Goal: Transaction & Acquisition: Purchase product/service

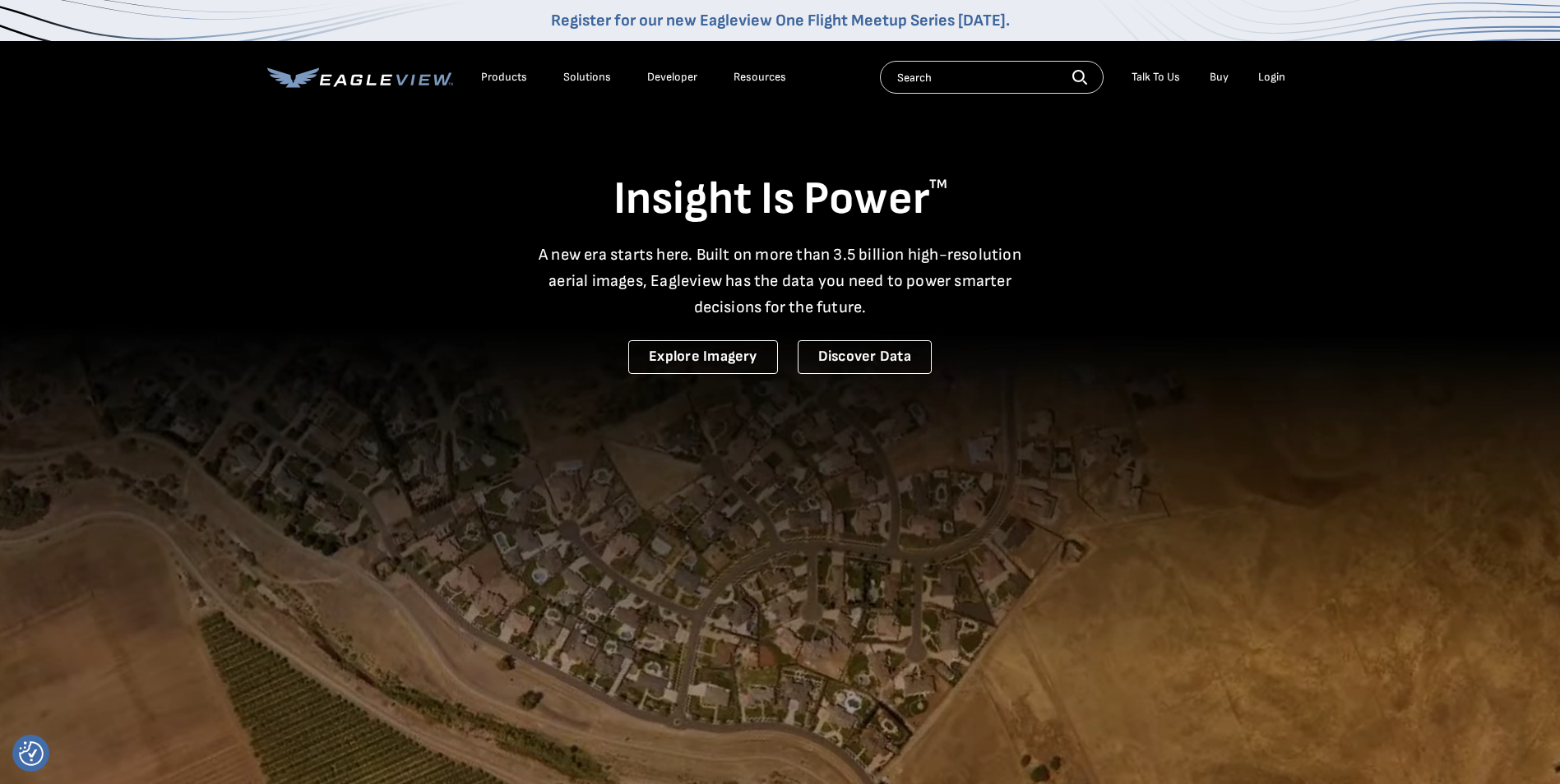
click at [1265, 78] on div "Login" at bounding box center [1271, 77] width 27 height 15
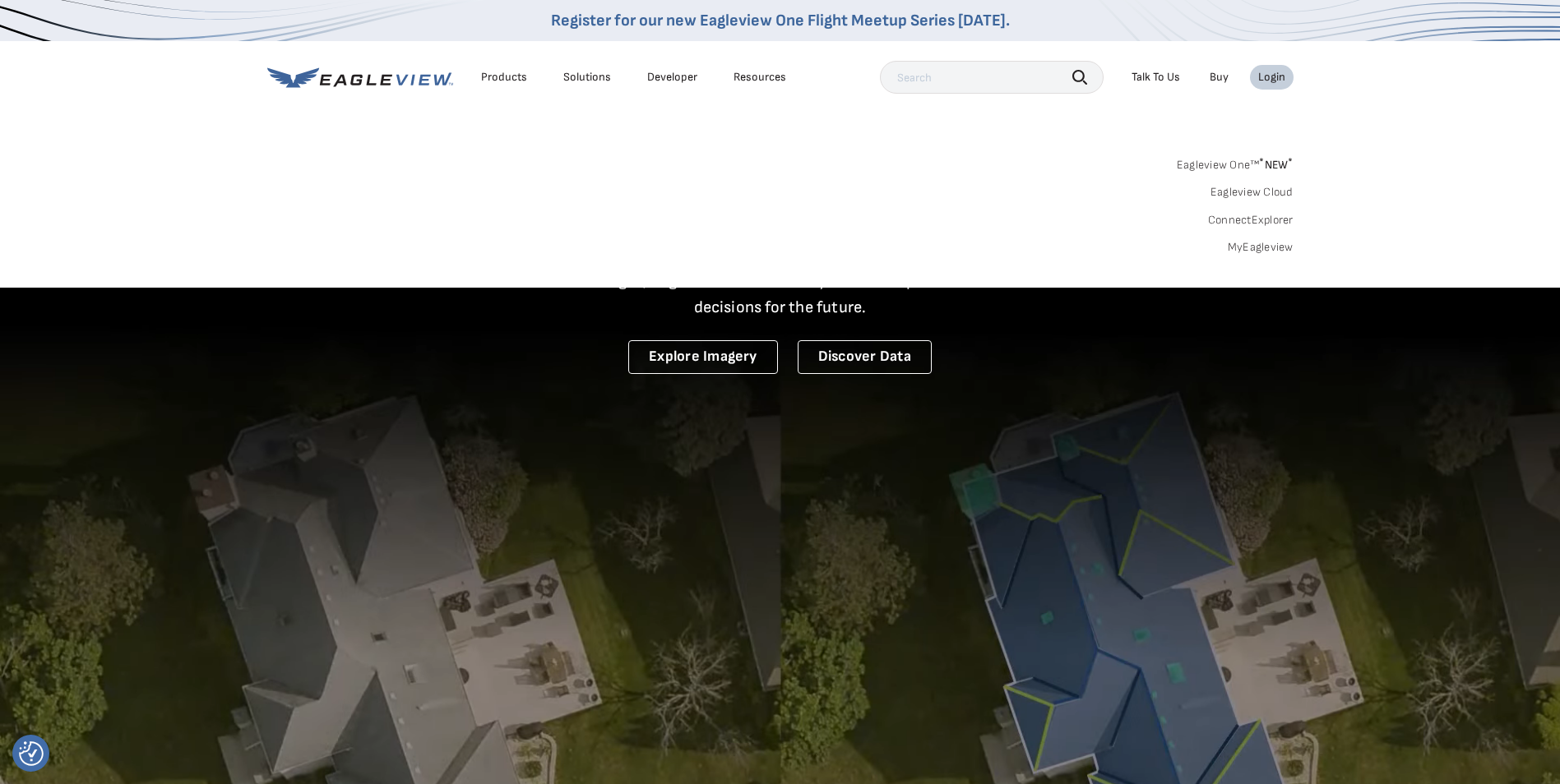
click at [1246, 248] on link "MyEagleview" at bounding box center [1261, 247] width 66 height 15
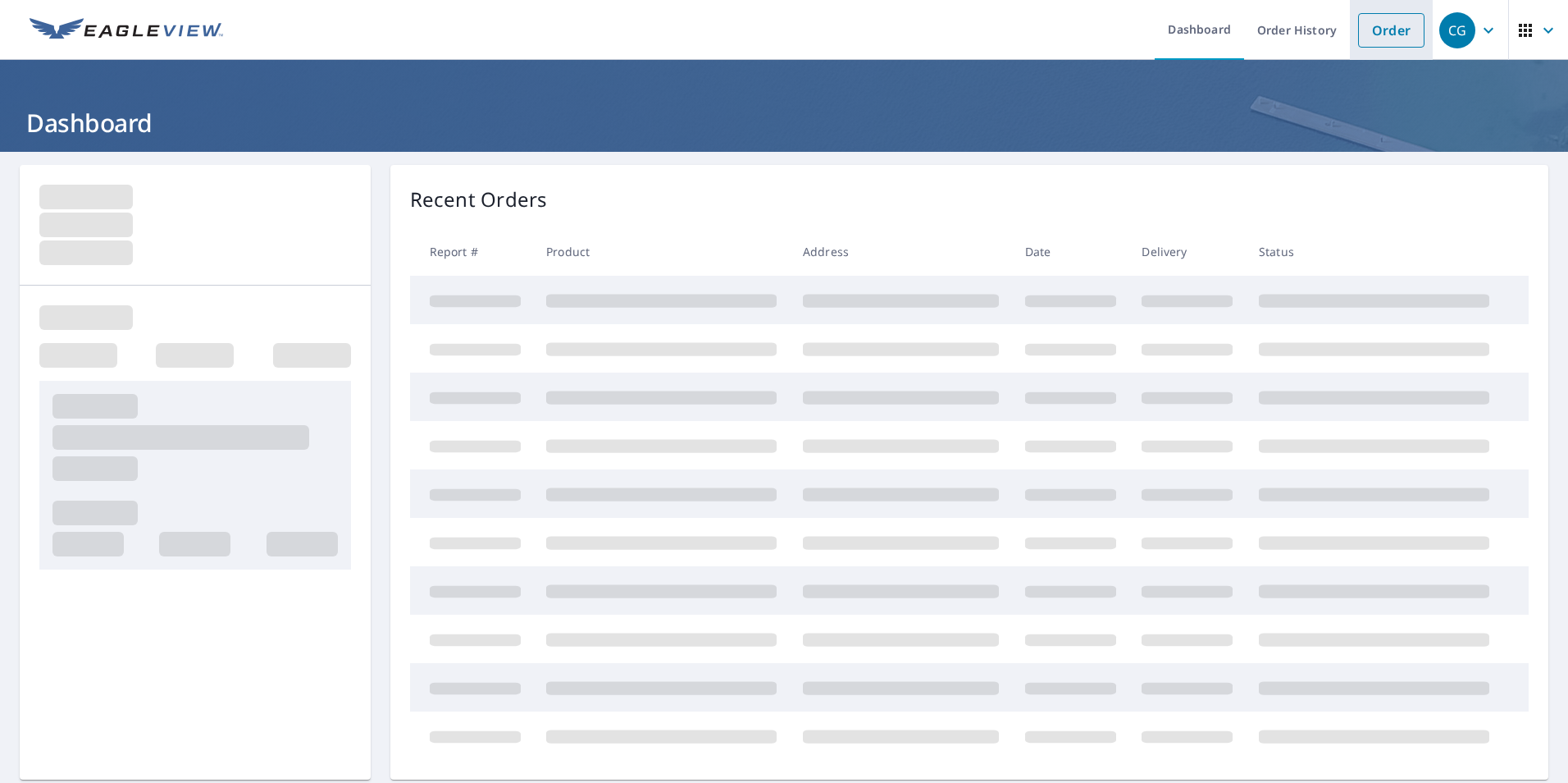
click at [1363, 27] on link "Order" at bounding box center [1391, 30] width 67 height 35
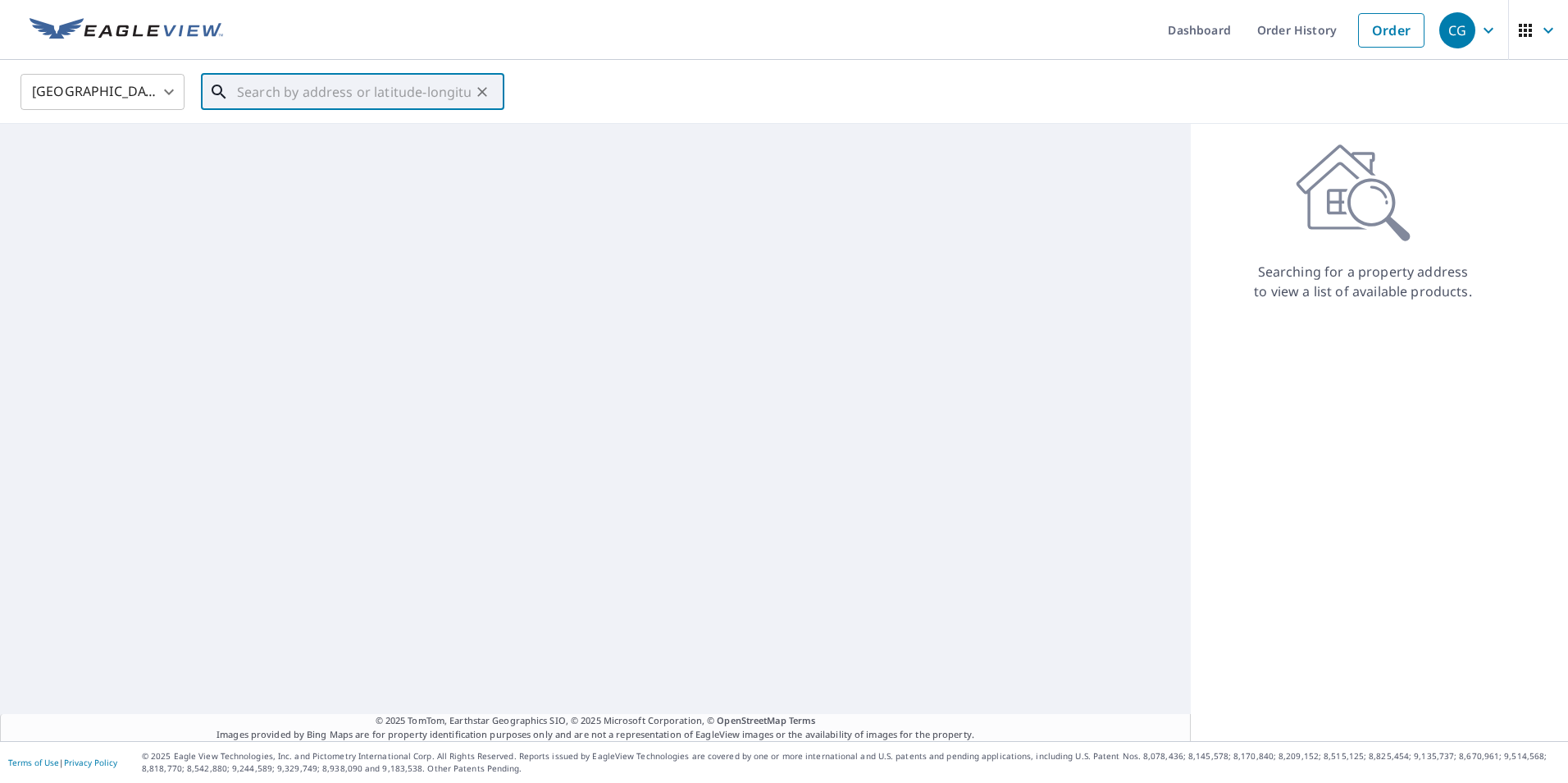
click at [383, 88] on input "text" at bounding box center [353, 92] width 234 height 46
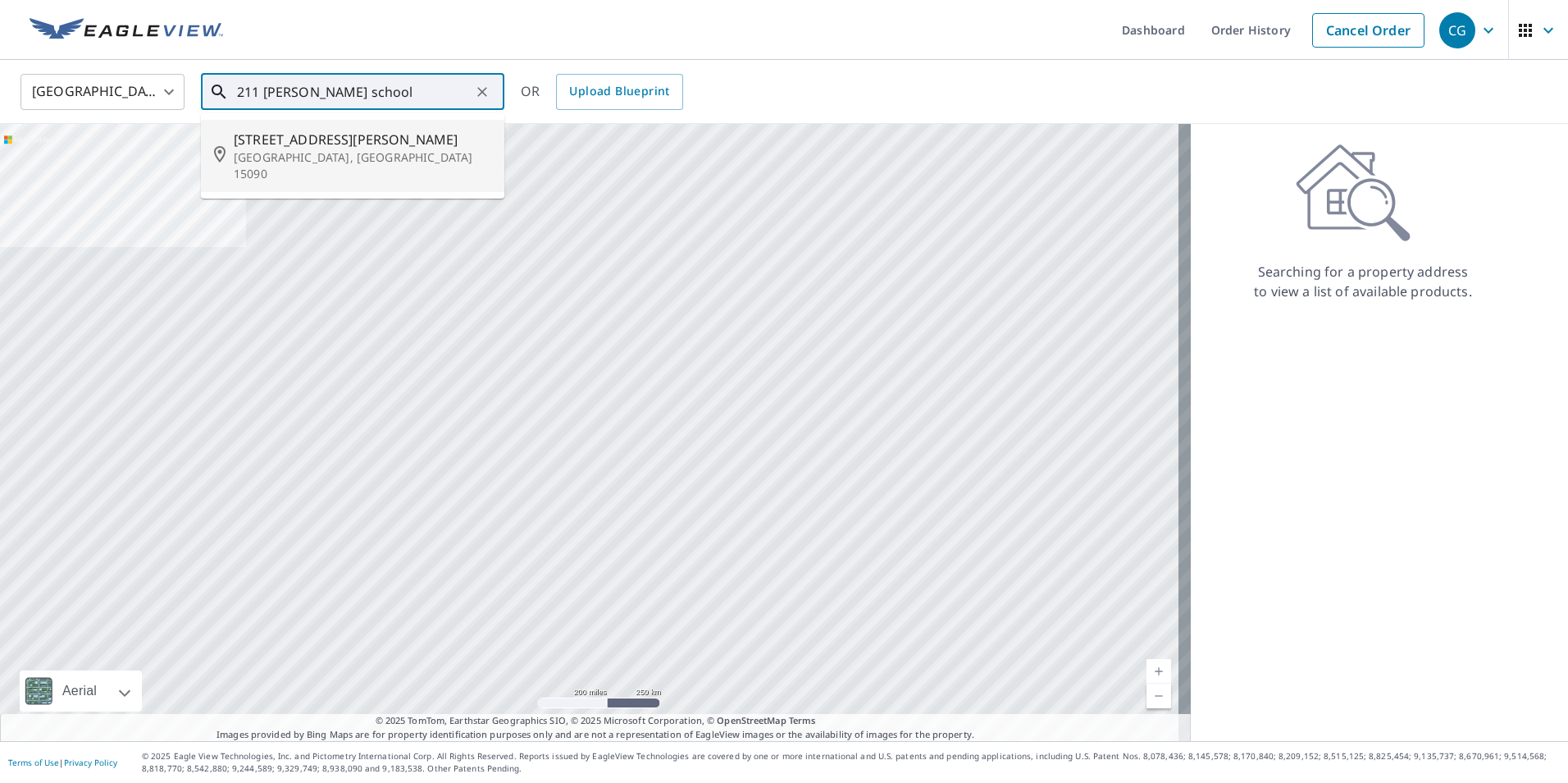
click at [353, 151] on p "Wexford, PA 15090" at bounding box center [362, 165] width 258 height 33
type input "211 Neely School Rd Wexford, PA 15090"
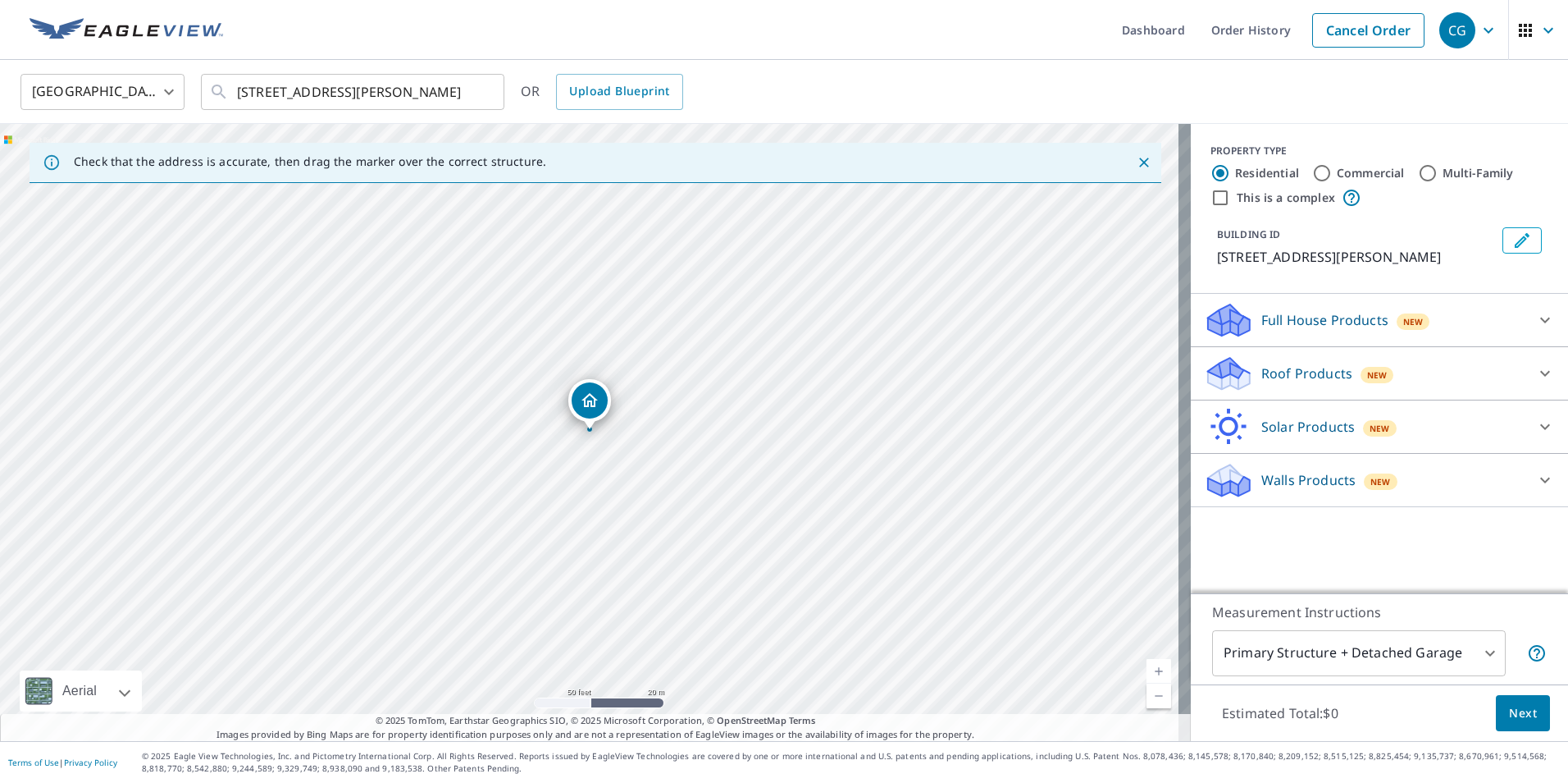
click at [1262, 368] on p "Roof Products" at bounding box center [1307, 373] width 91 height 20
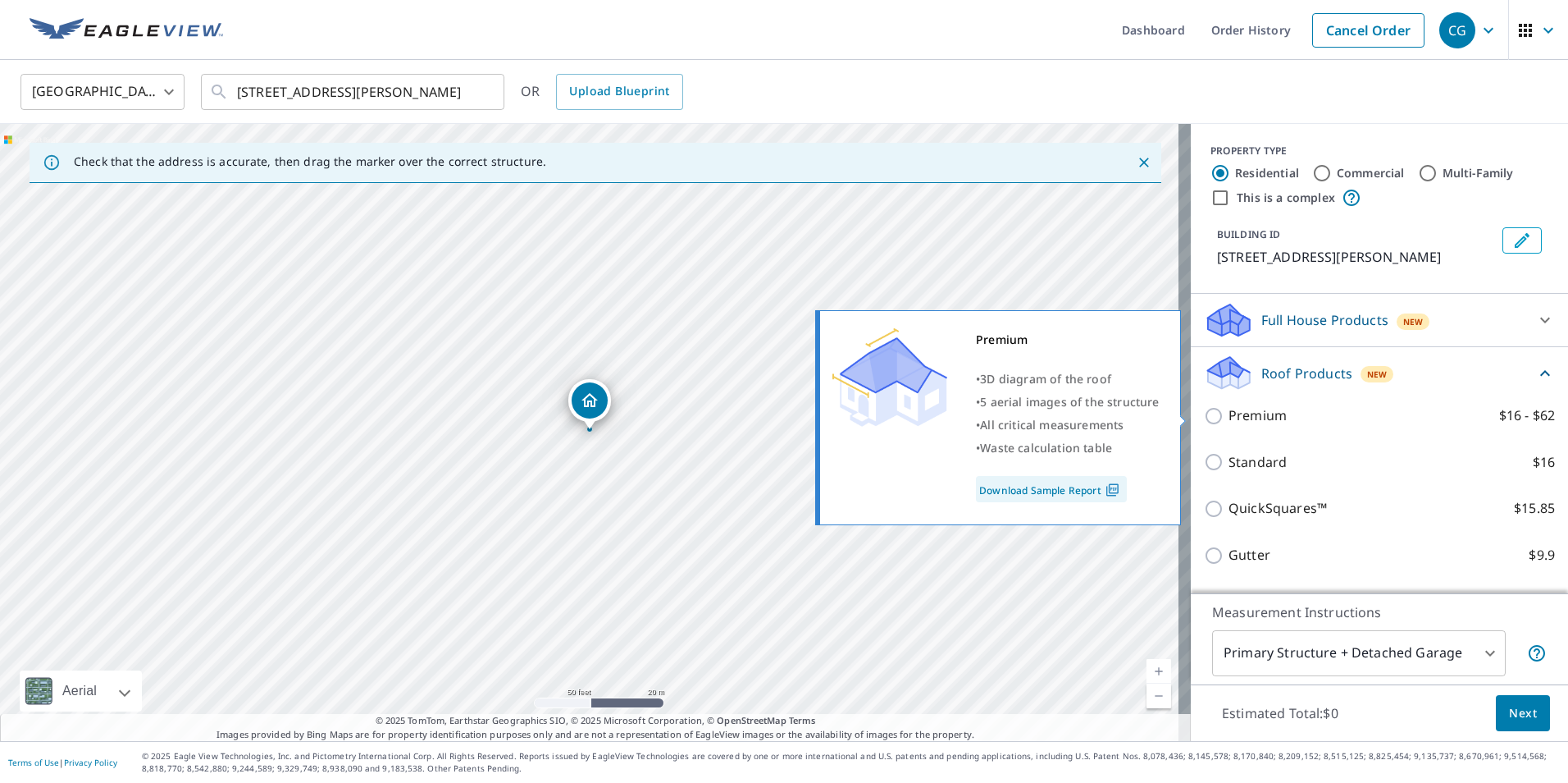
click at [1257, 418] on p "Premium" at bounding box center [1258, 416] width 59 height 21
click at [1229, 418] on input "Premium $16 - $62" at bounding box center [1216, 416] width 25 height 20
checkbox input "true"
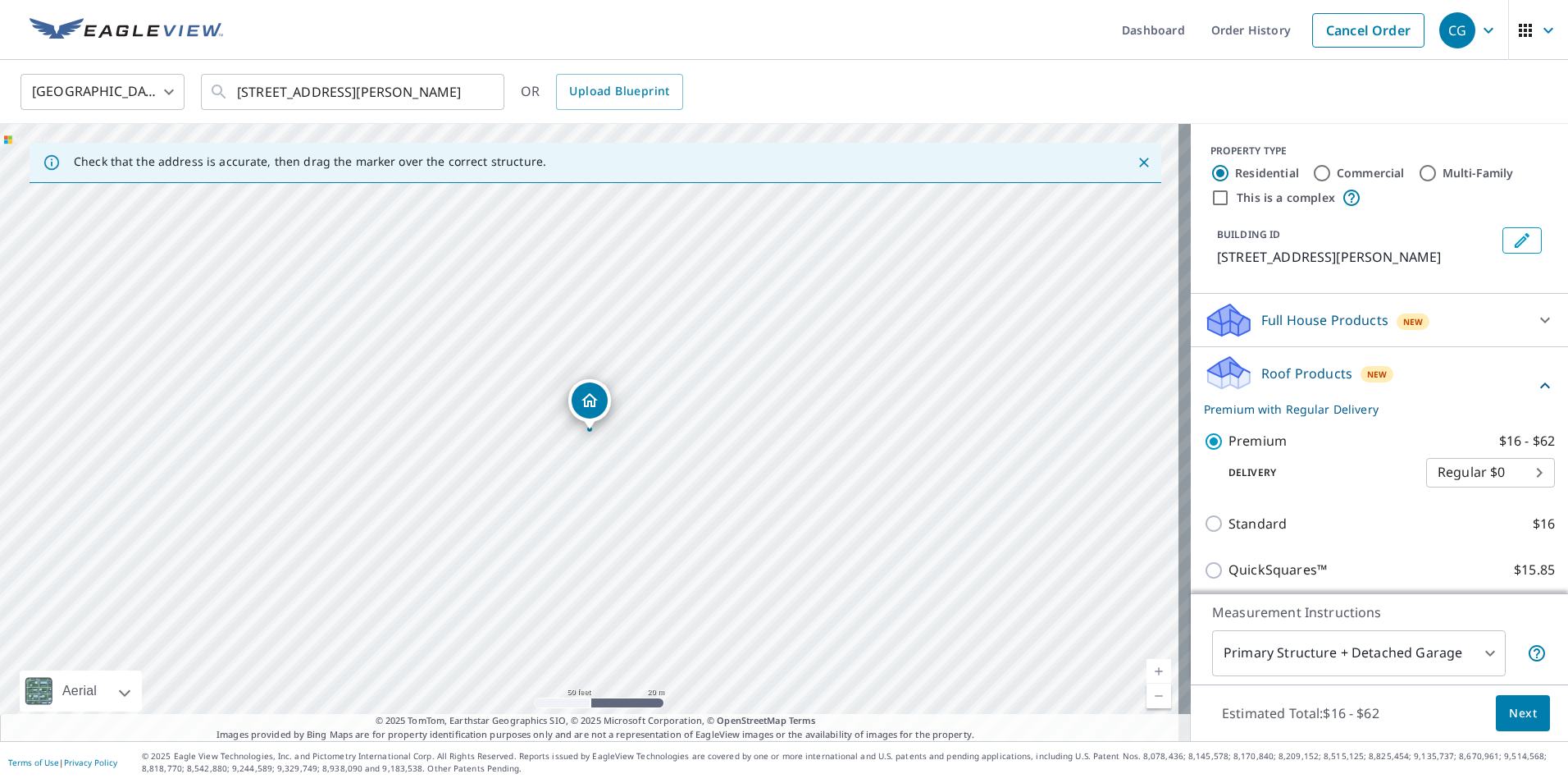
click at [1343, 651] on body "CG CG Dashboard Order History Cancel Order CG United States US ​ 211 Neely Scho…" at bounding box center [784, 391] width 1568 height 783
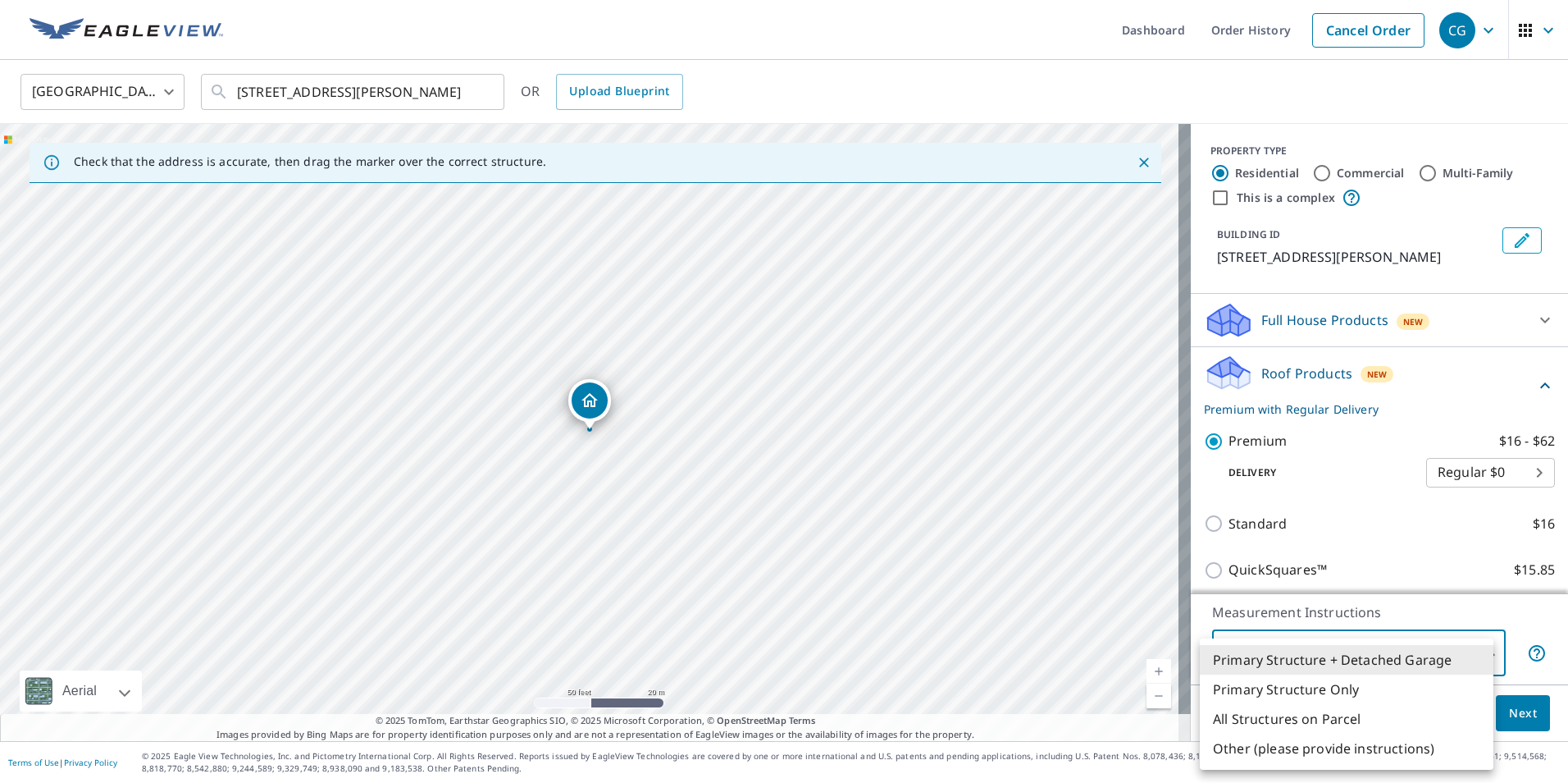
click at [1320, 687] on li "Primary Structure Only" at bounding box center [1346, 689] width 293 height 30
type input "2"
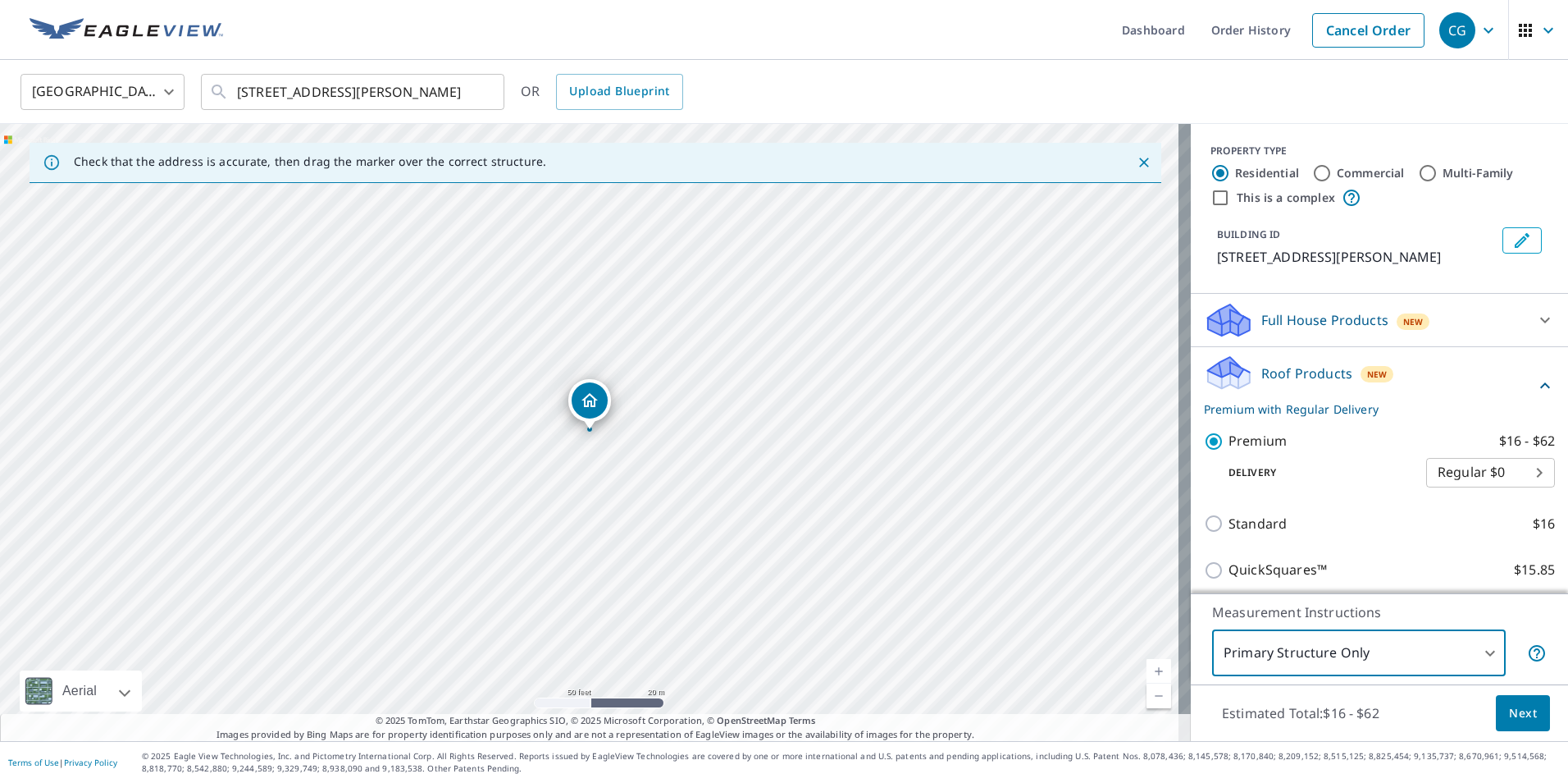
click at [1509, 714] on span "Next" at bounding box center [1523, 713] width 28 height 21
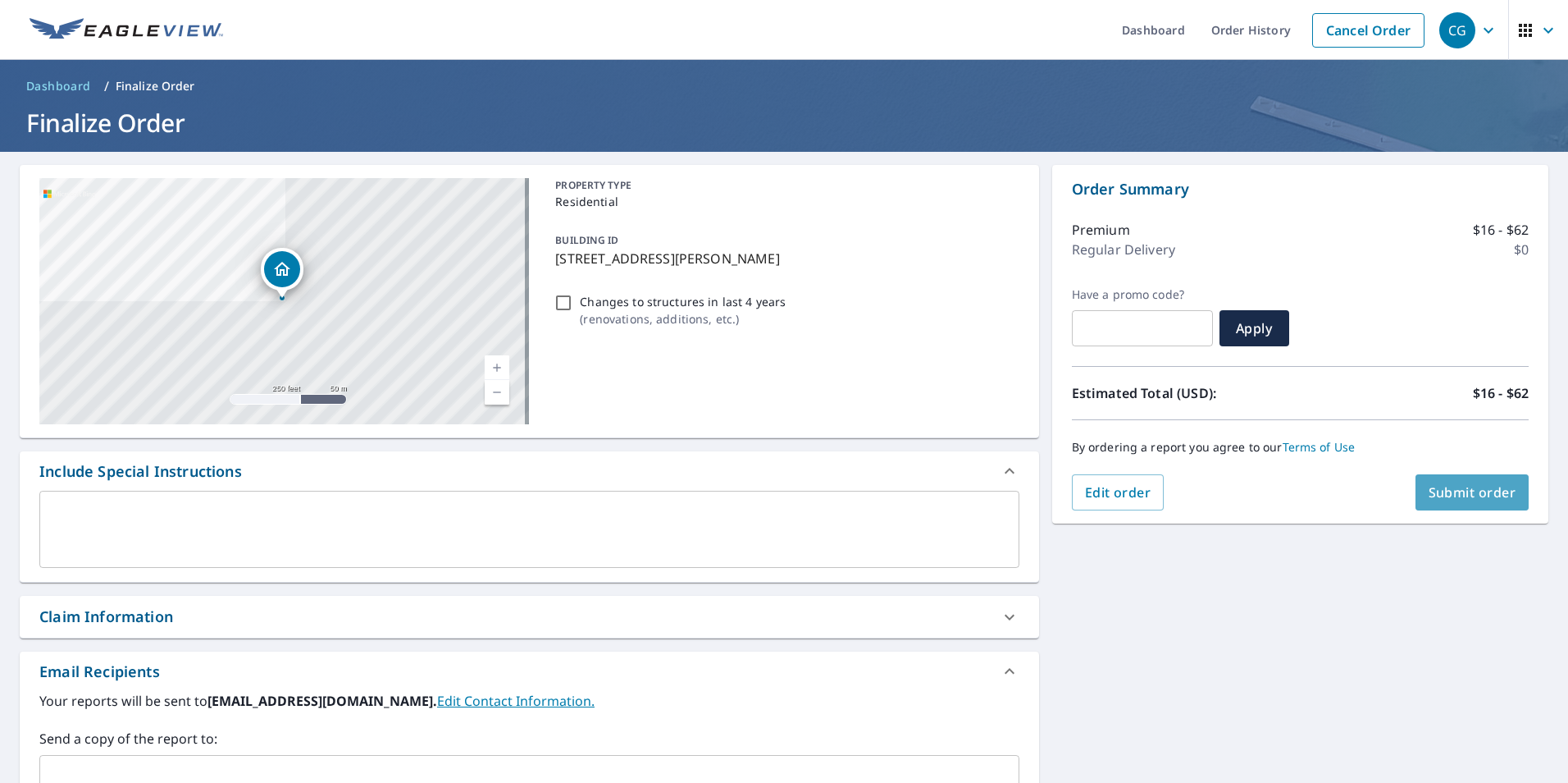
click at [1433, 496] on span "Submit order" at bounding box center [1473, 492] width 87 height 18
checkbox input "true"
